Goal: Find specific page/section: Find specific page/section

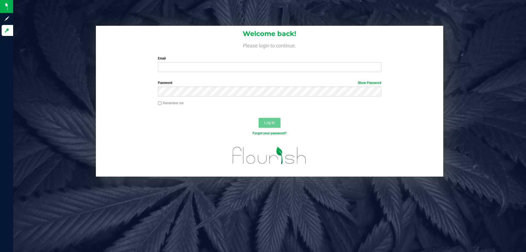
click at [171, 73] on div "Welcome back! Please login to continue. Email Required Please format your email…" at bounding box center [269, 51] width 347 height 51
click at [173, 69] on input "Email" at bounding box center [269, 67] width 223 height 10
type input "[EMAIL_ADDRESS][DOMAIN_NAME]"
click at [259, 118] on button "Log In" at bounding box center [270, 123] width 22 height 10
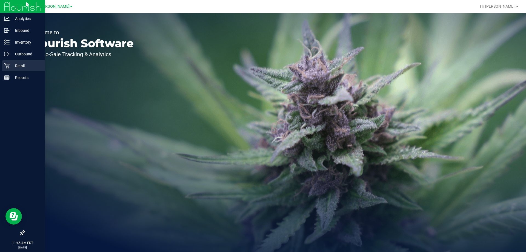
click at [23, 67] on p "Retail" at bounding box center [26, 65] width 33 height 7
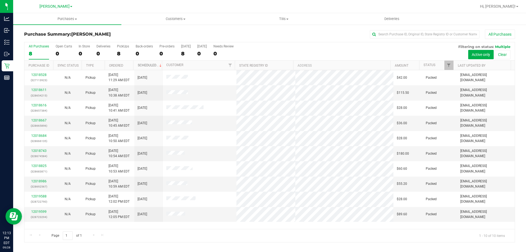
click at [146, 64] on link "Scheduled" at bounding box center [150, 65] width 25 height 4
